Goal: Information Seeking & Learning: Learn about a topic

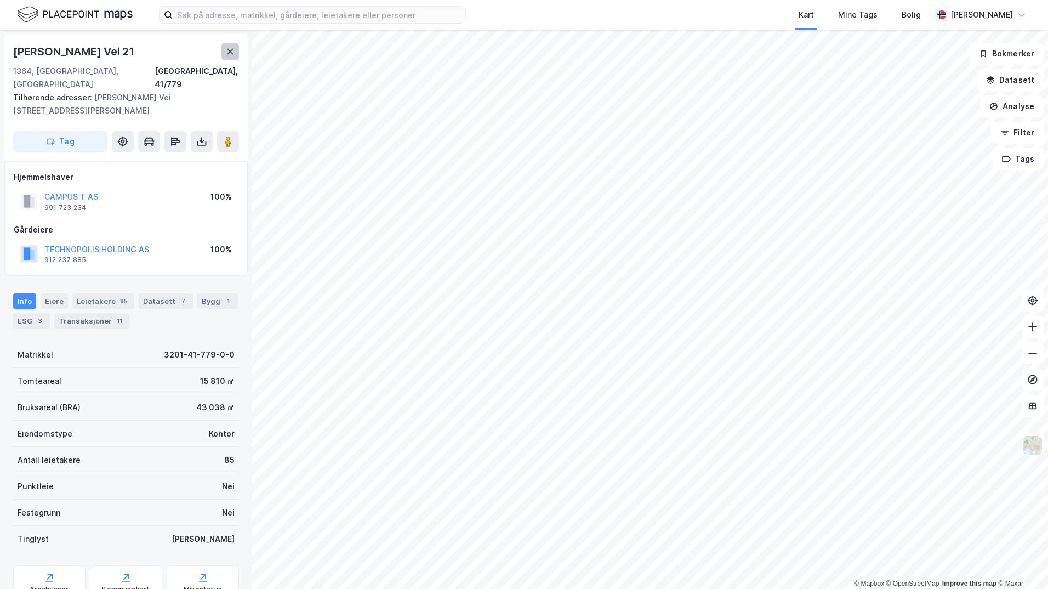
click at [228, 49] on icon at bounding box center [230, 51] width 6 height 5
